Goal: Navigation & Orientation: Find specific page/section

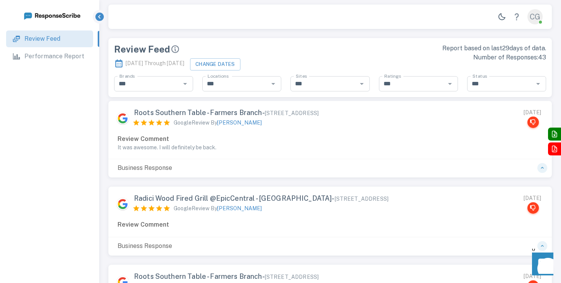
click at [52, 55] on p "Performance Report" at bounding box center [54, 56] width 60 height 9
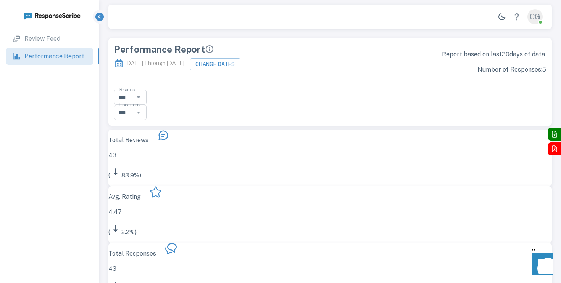
click at [53, 35] on p "Review Feed" at bounding box center [42, 38] width 36 height 9
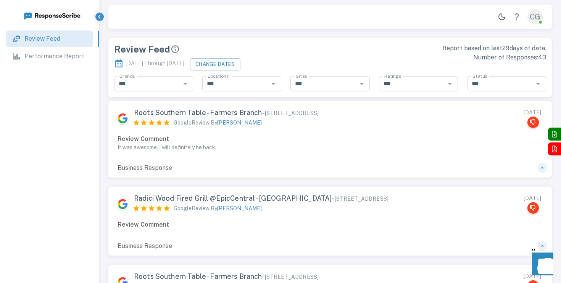
click at [176, 127] on p "Google Review By [PERSON_NAME]" at bounding box center [218, 123] width 88 height 8
click at [161, 172] on p "Business Response" at bounding box center [145, 168] width 64 height 9
click at [188, 155] on div "Review Comment It was awesome. I will definitely be back." at bounding box center [329, 147] width 443 height 24
click at [209, 135] on p "Review Comment" at bounding box center [329, 139] width 425 height 9
click at [71, 58] on p "Performance Report" at bounding box center [54, 56] width 60 height 9
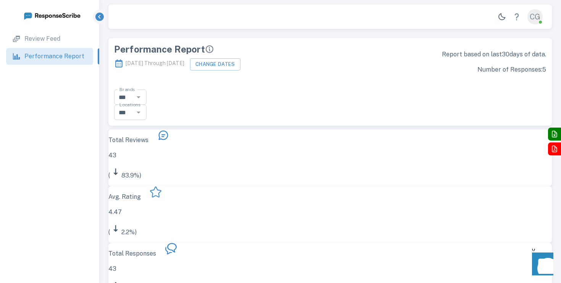
click at [63, 43] on div "Review Feed" at bounding box center [55, 38] width 63 height 9
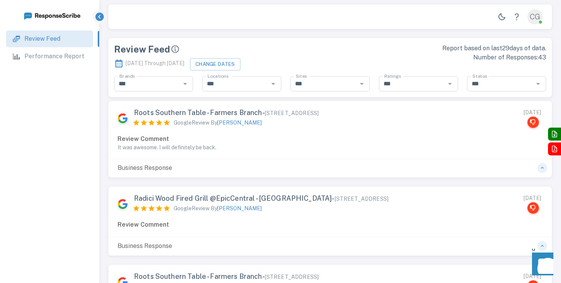
click at [61, 55] on p "Performance Report" at bounding box center [54, 56] width 60 height 9
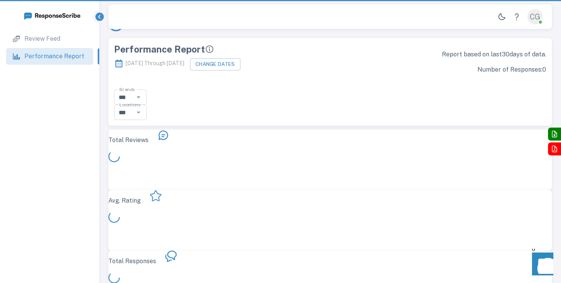
scroll to position [222, 443]
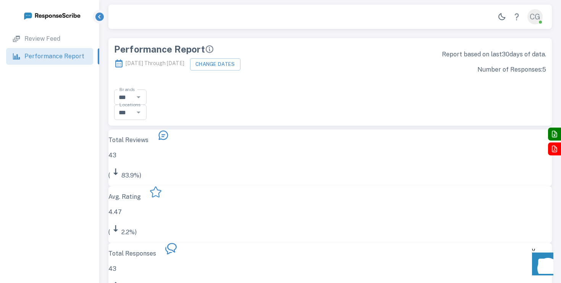
click at [536, 17] on div "CG" at bounding box center [534, 16] width 15 height 15
click at [58, 39] on p "Review Feed" at bounding box center [42, 38] width 36 height 9
